Goal: Book appointment/travel/reservation

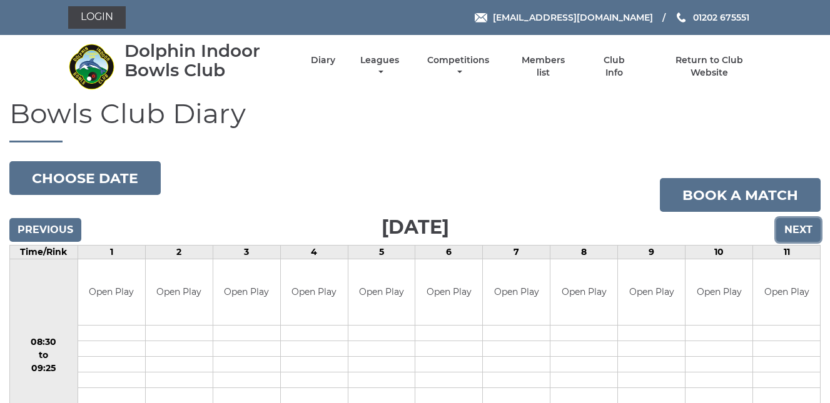
click at [796, 224] on input "Next" at bounding box center [798, 230] width 44 height 24
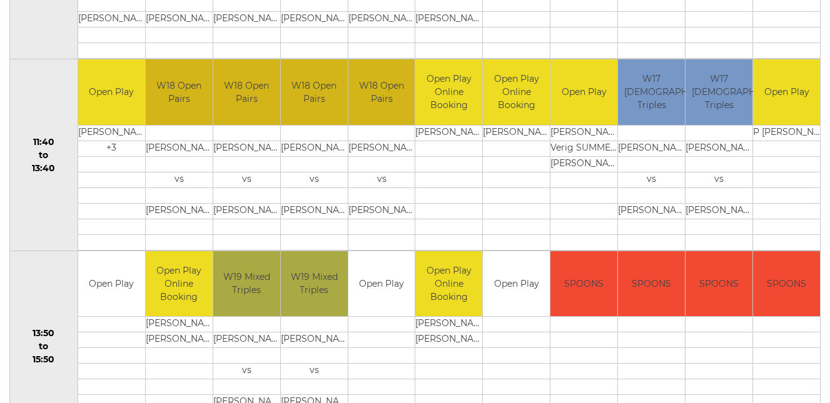
scroll to position [730, 0]
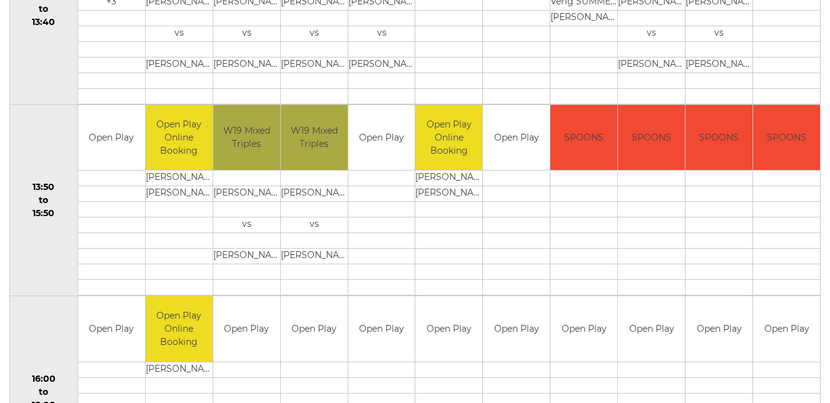
click at [376, 178] on td at bounding box center [381, 179] width 67 height 16
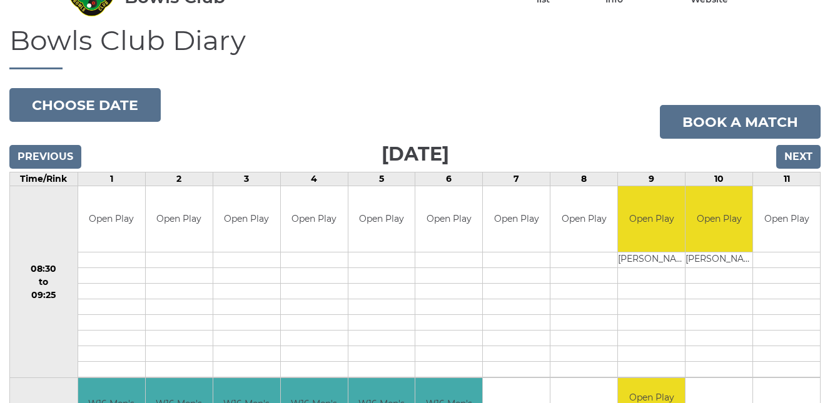
scroll to position [70, 0]
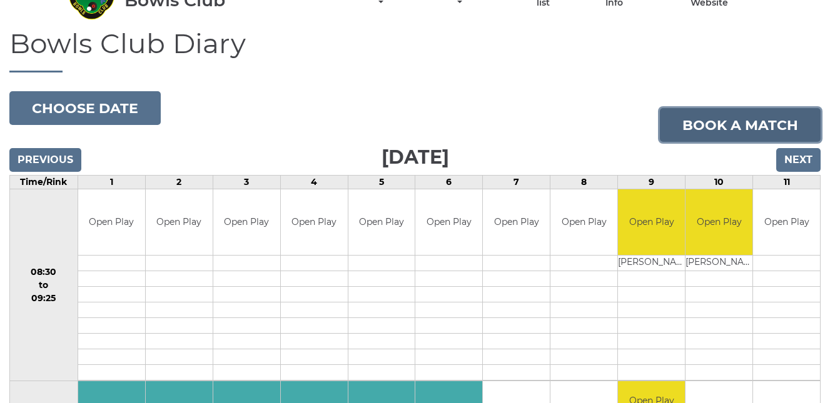
click at [737, 122] on link "Book a match" at bounding box center [740, 125] width 161 height 34
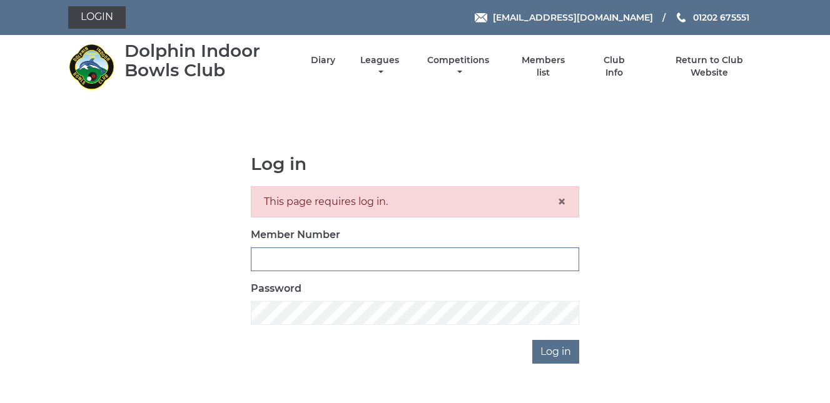
click at [255, 260] on input "Member Number" at bounding box center [415, 260] width 328 height 24
type input "2327"
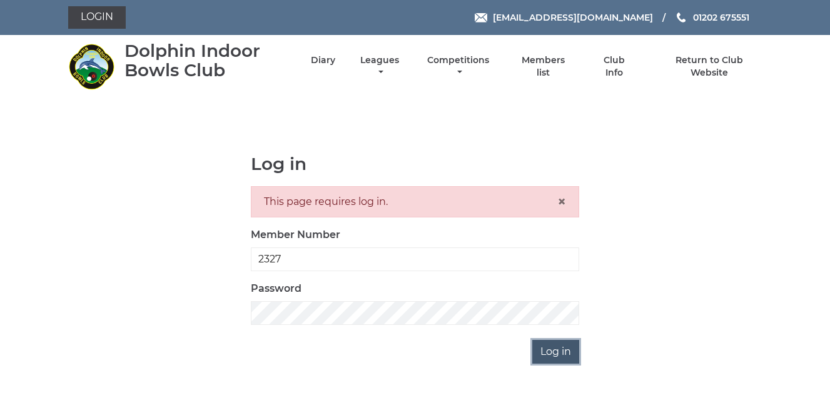
click at [548, 350] on input "Log in" at bounding box center [555, 352] width 47 height 24
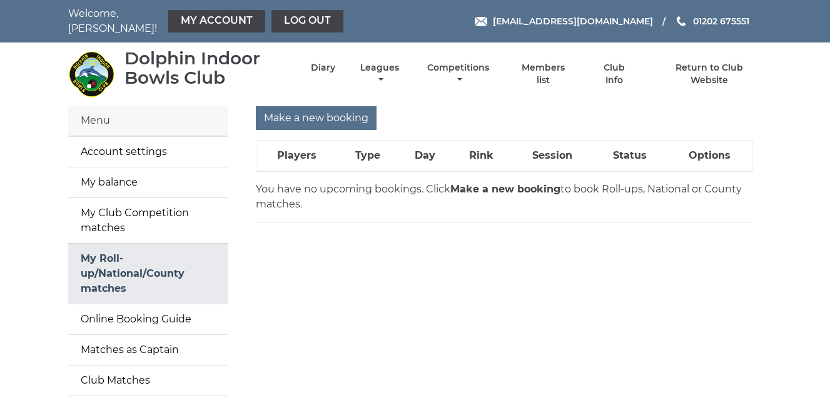
click at [131, 265] on link "My Roll-up/National/County matches" at bounding box center [147, 274] width 159 height 60
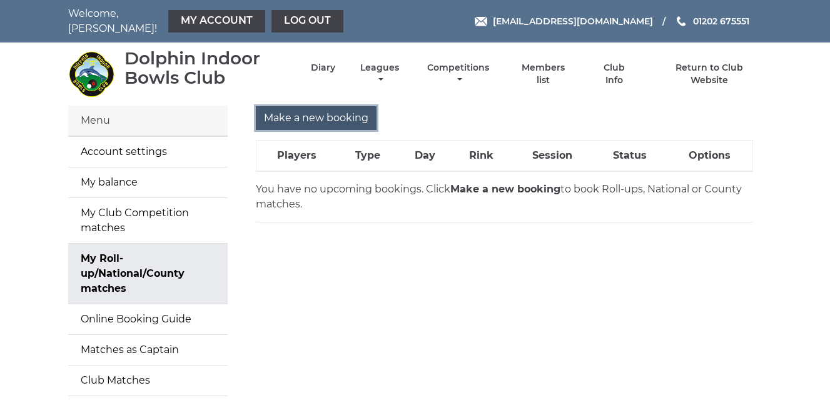
click at [336, 109] on input "Make a new booking" at bounding box center [316, 118] width 121 height 24
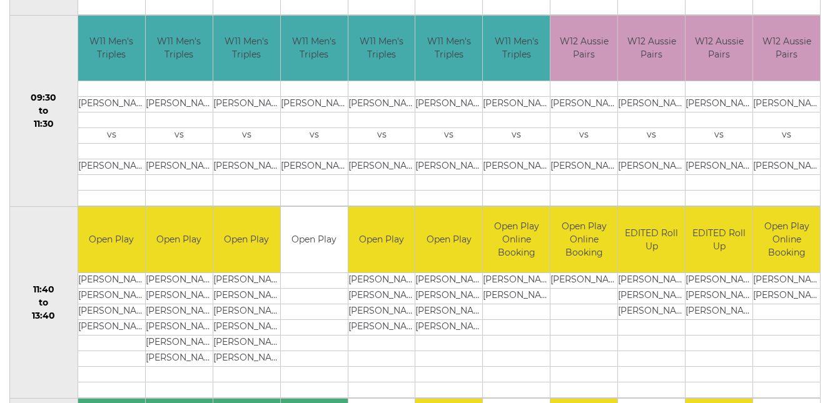
scroll to position [583, 0]
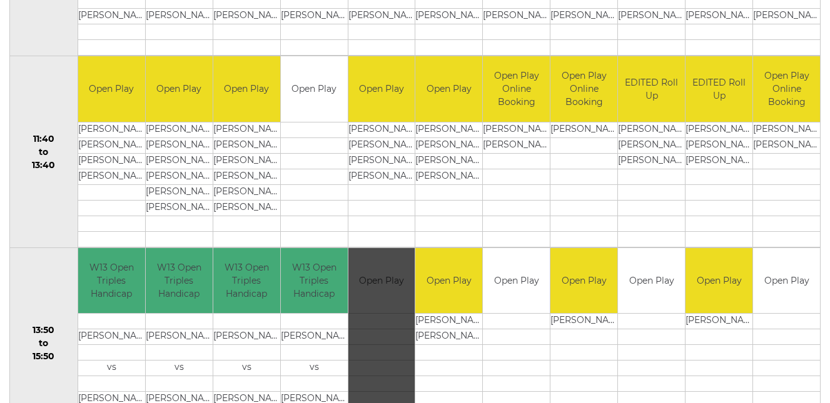
click at [380, 291] on div "Book slot" at bounding box center [381, 343] width 67 height 191
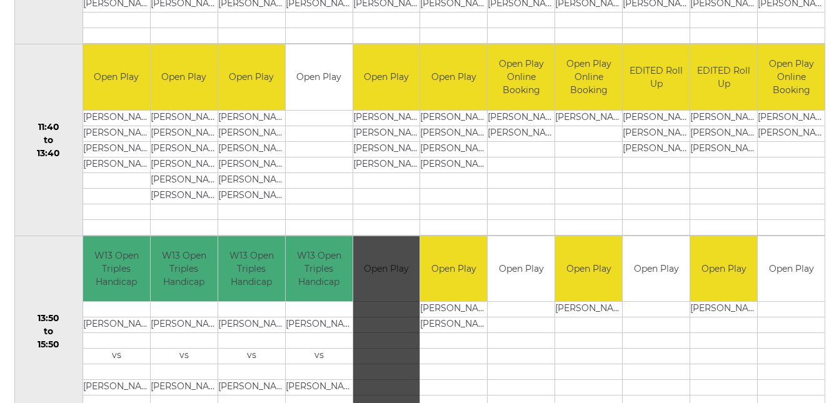
scroll to position [730, 0]
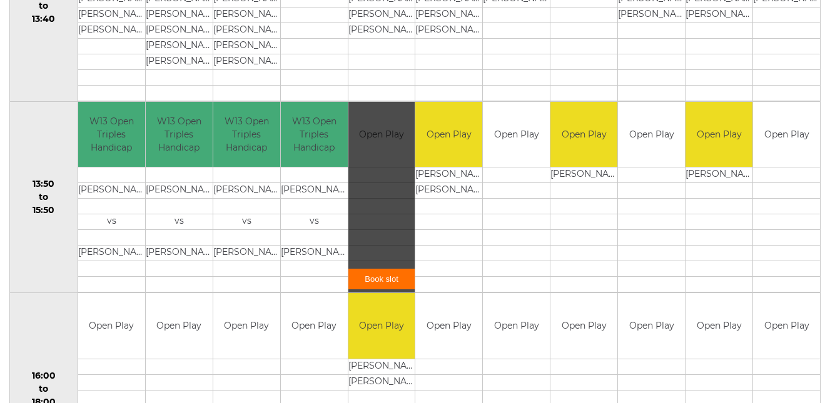
click at [377, 318] on td "Open Play" at bounding box center [381, 326] width 67 height 66
click at [378, 271] on link "Book slot" at bounding box center [381, 279] width 67 height 21
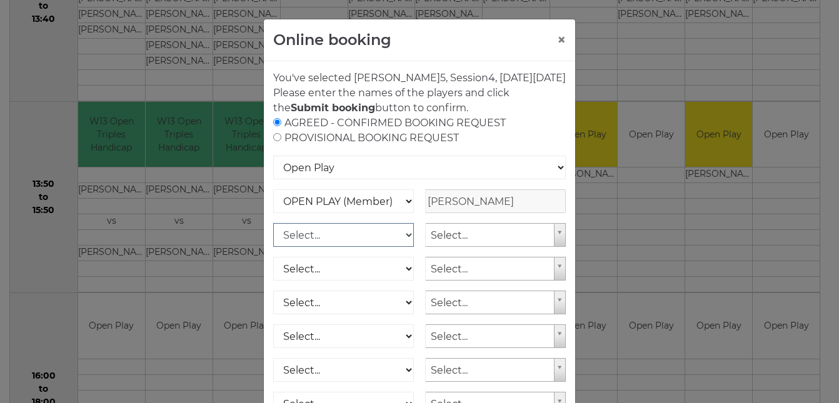
click at [352, 247] on select "Select... OPEN PLAY (Member) OPEN PLAY (Visitor) SPOONS (Member) SPOONS (Visito…" at bounding box center [343, 235] width 141 height 24
select select "1_12"
click at [273, 238] on select "Select... OPEN PLAY (Member) OPEN PLAY (Visitor) SPOONS (Member) SPOONS (Visito…" at bounding box center [343, 235] width 141 height 24
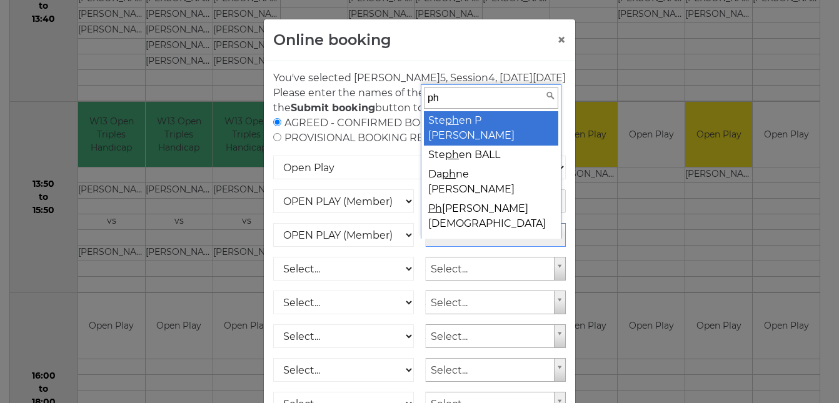
scroll to position [11, 0]
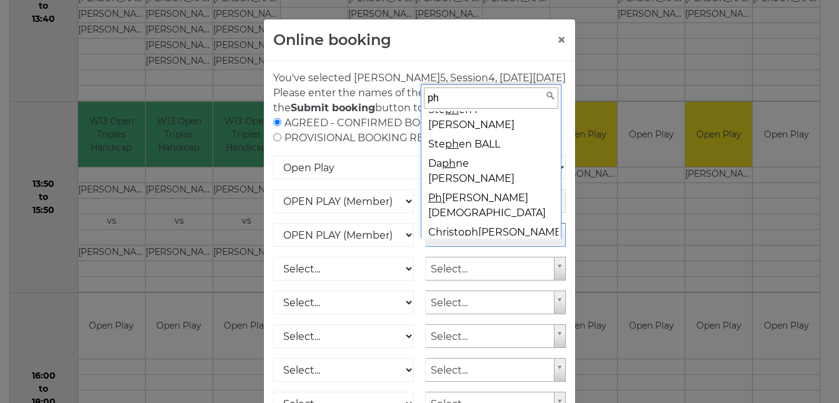
type input "ph"
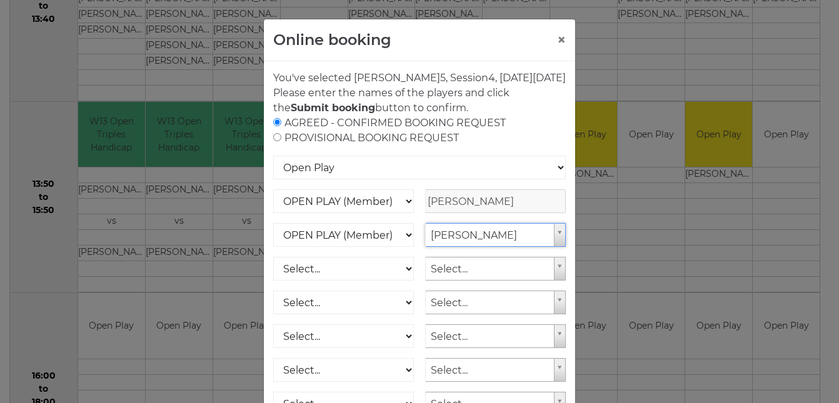
select select "999"
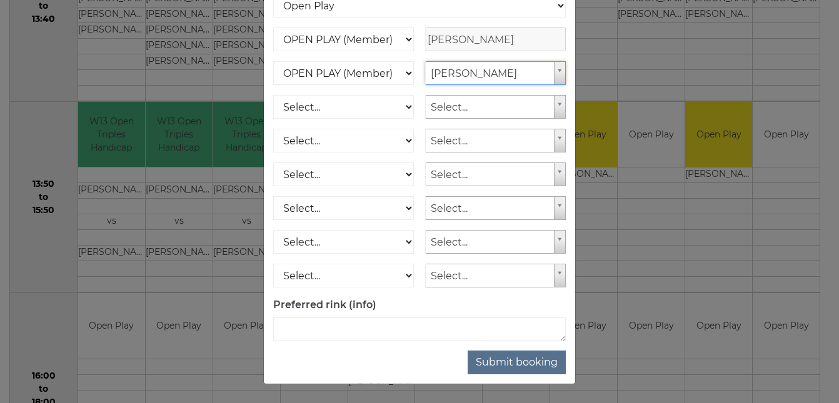
scroll to position [177, 0]
click at [517, 357] on button "Submit booking" at bounding box center [517, 363] width 98 height 24
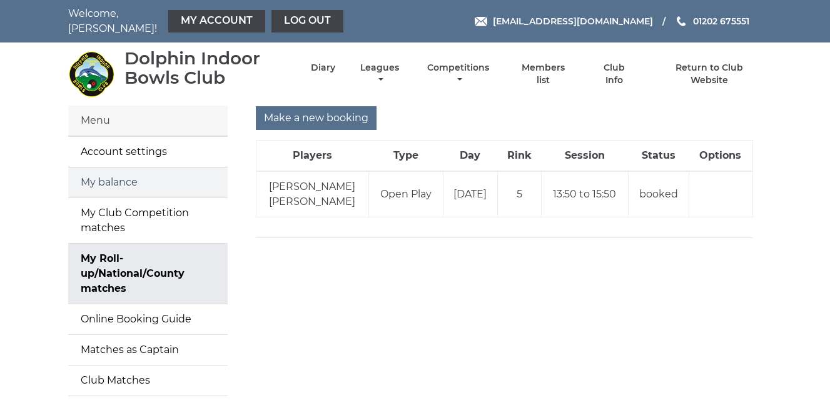
click at [114, 173] on link "My balance" at bounding box center [147, 183] width 159 height 30
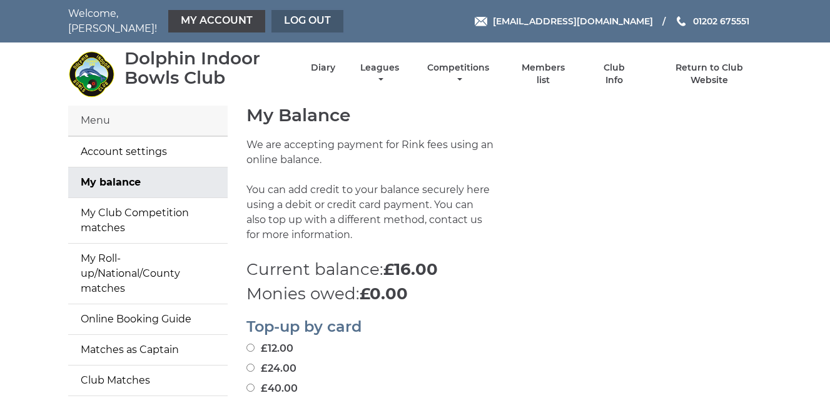
click at [285, 16] on link "Log out" at bounding box center [307, 21] width 72 height 23
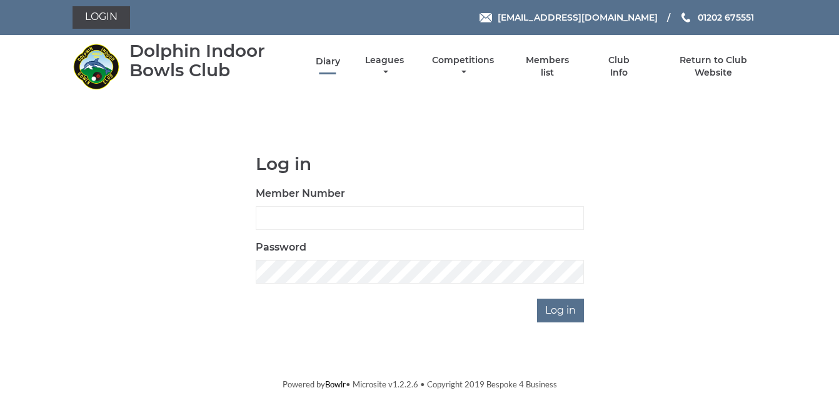
click at [327, 61] on link "Diary" at bounding box center [328, 62] width 24 height 12
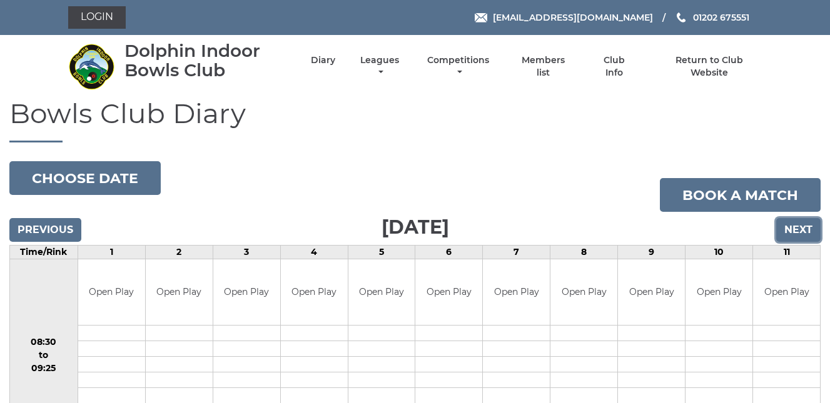
click at [792, 227] on input "Next" at bounding box center [798, 230] width 44 height 24
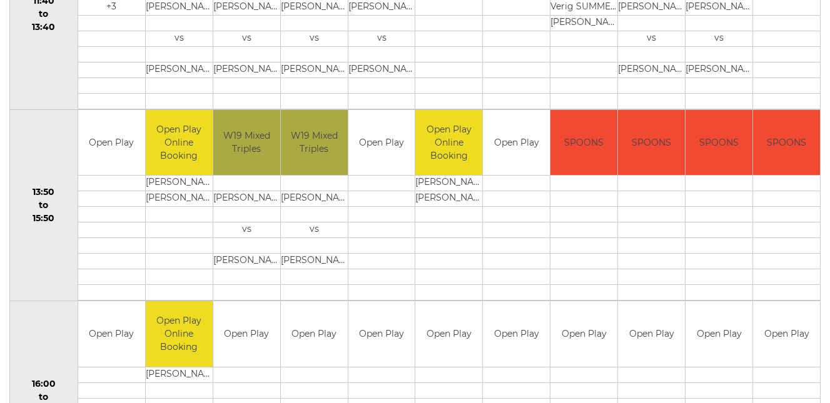
scroll to position [727, 0]
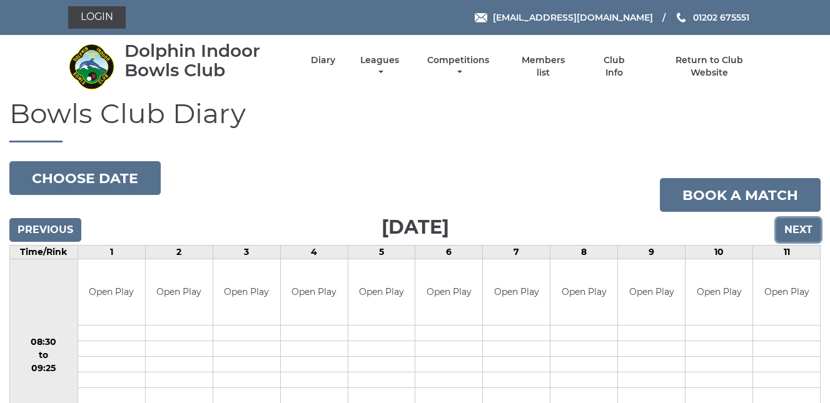
click at [795, 226] on input "Next" at bounding box center [798, 230] width 44 height 24
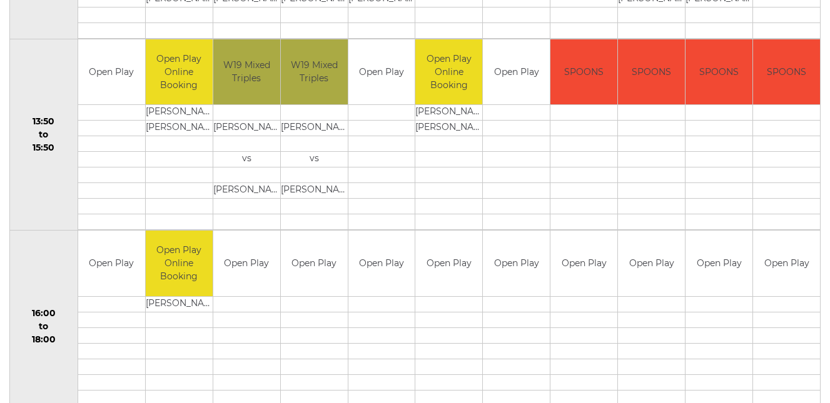
scroll to position [774, 0]
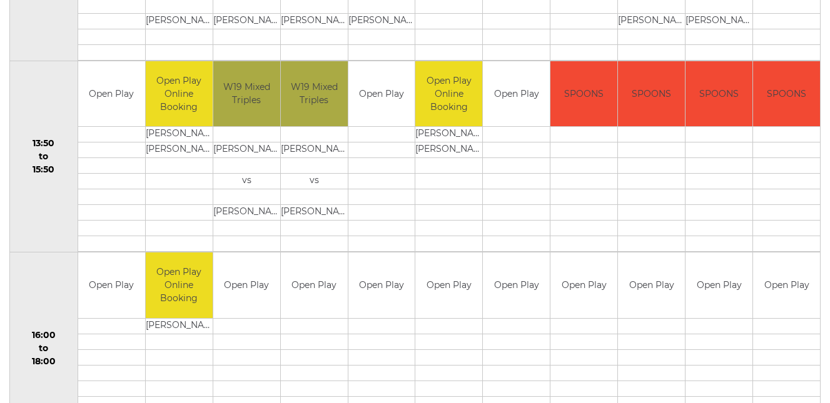
click at [375, 114] on td "Open Play" at bounding box center [381, 94] width 67 height 66
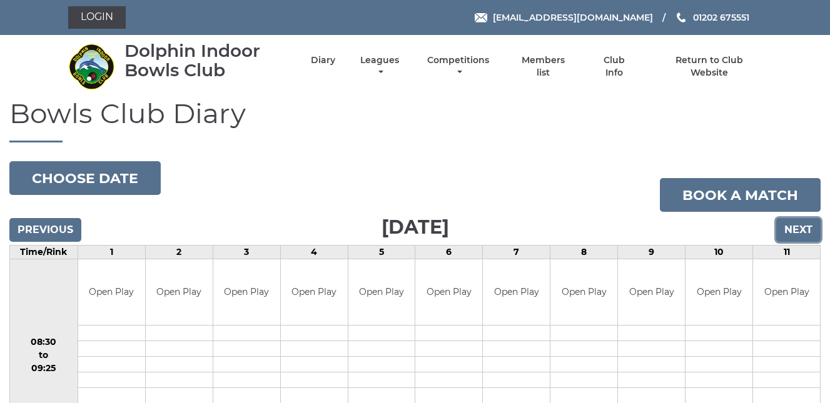
click at [797, 228] on input "Next" at bounding box center [798, 230] width 44 height 24
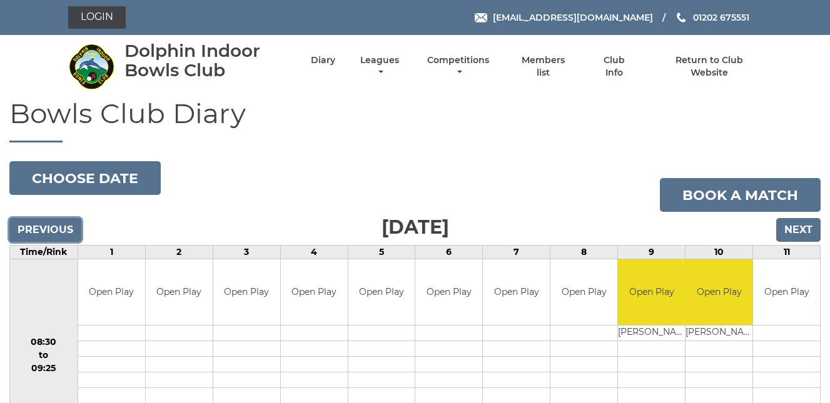
click at [59, 227] on input "Previous" at bounding box center [45, 230] width 72 height 24
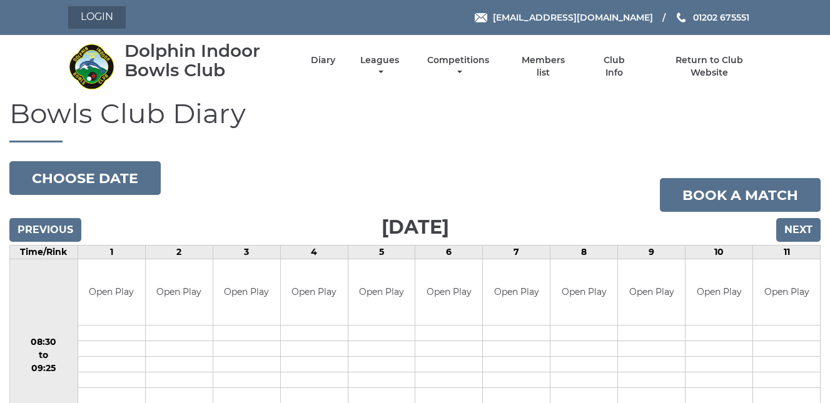
click at [96, 17] on link "Login" at bounding box center [97, 17] width 58 height 23
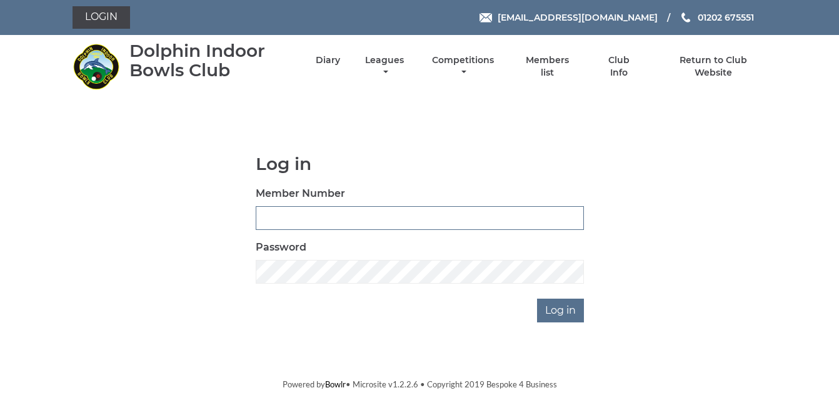
drag, startPoint x: 260, startPoint y: 219, endPoint x: 269, endPoint y: 219, distance: 8.8
click at [262, 219] on input "Member Number" at bounding box center [420, 218] width 328 height 24
type input "2327"
click at [562, 312] on input "Log in" at bounding box center [560, 311] width 47 height 24
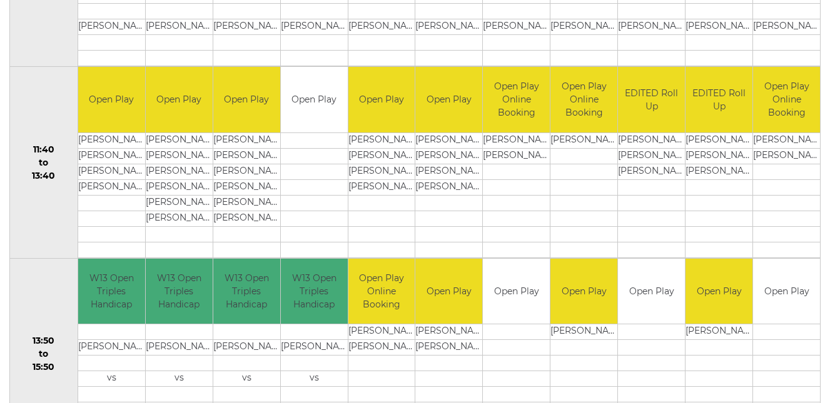
scroll to position [730, 0]
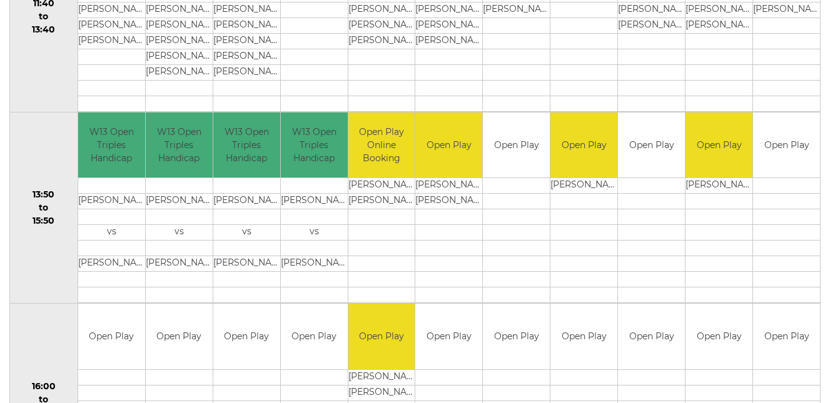
click at [376, 182] on td "[PERSON_NAME]" at bounding box center [381, 186] width 67 height 16
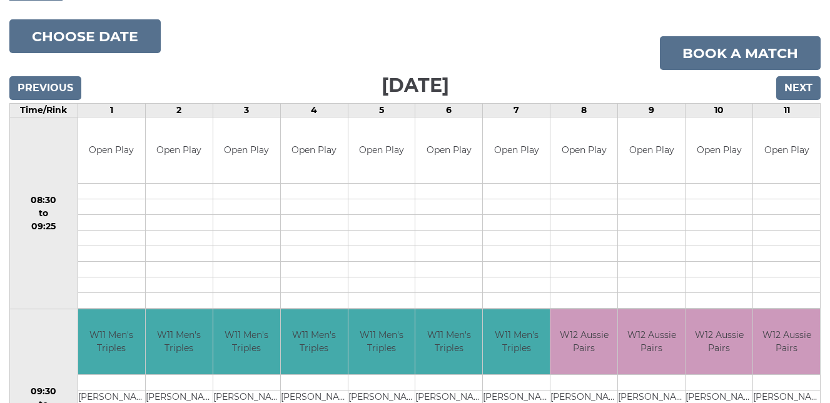
scroll to position [141, 0]
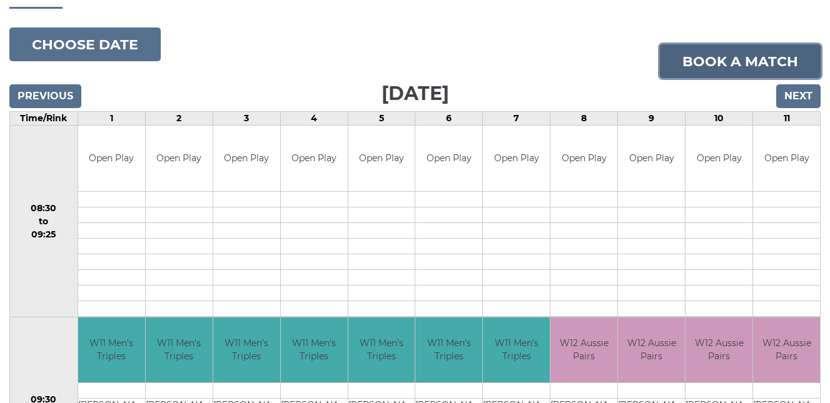
click at [739, 53] on link "Book a match" at bounding box center [740, 61] width 161 height 34
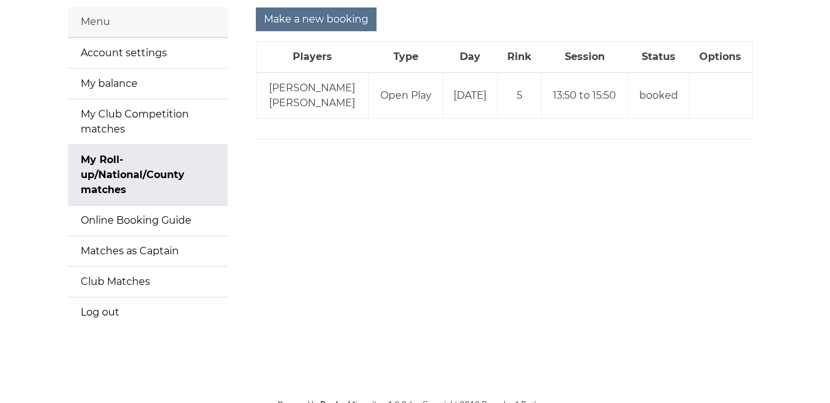
scroll to position [99, 0]
